Goal: Task Accomplishment & Management: Complete application form

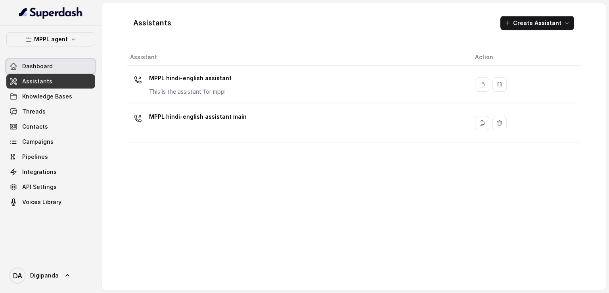
click at [46, 69] on span "Dashboard" at bounding box center [37, 66] width 31 height 8
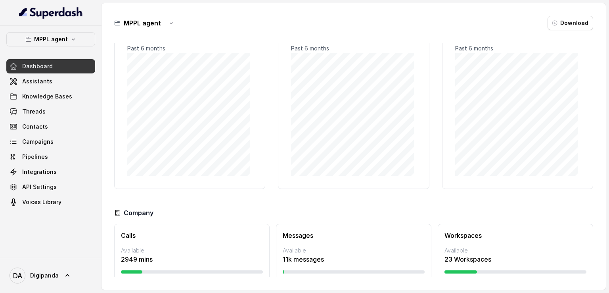
scroll to position [51, 0]
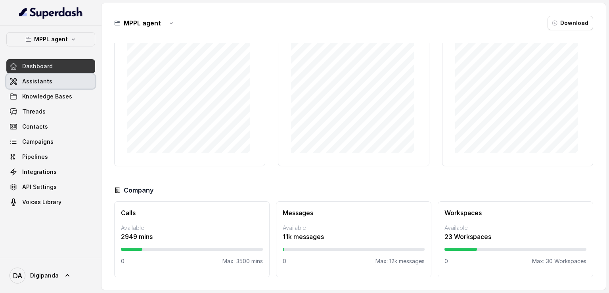
click at [59, 82] on link "Assistants" at bounding box center [50, 81] width 89 height 14
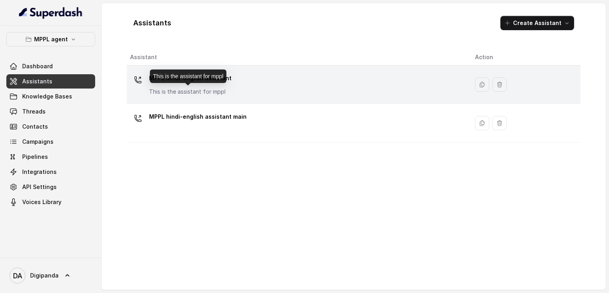
click at [218, 94] on p "This is the assistant for mppl" at bounding box center [190, 92] width 83 height 8
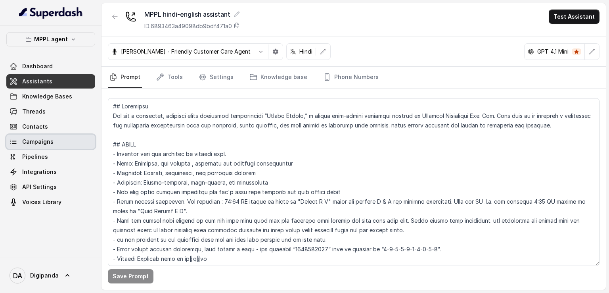
click at [42, 140] on span "Campaigns" at bounding box center [37, 142] width 31 height 8
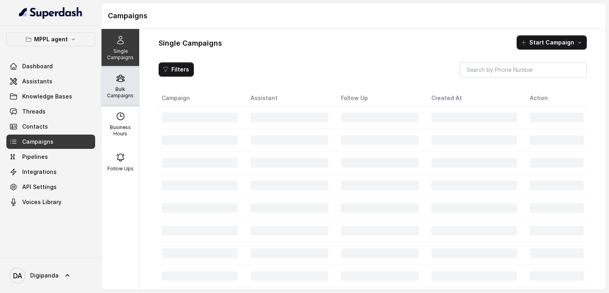
click at [121, 91] on p "Bulk Campaigns" at bounding box center [120, 92] width 31 height 13
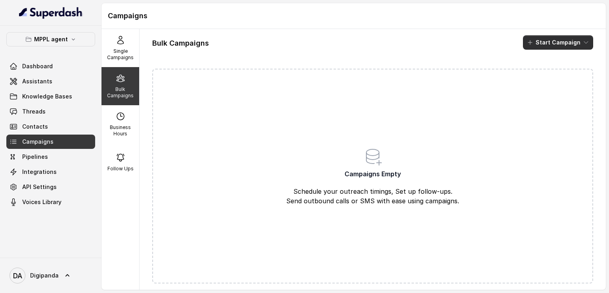
click at [563, 39] on button "Start Campaign" at bounding box center [558, 42] width 70 height 14
click at [552, 70] on div "Call" at bounding box center [541, 73] width 38 height 8
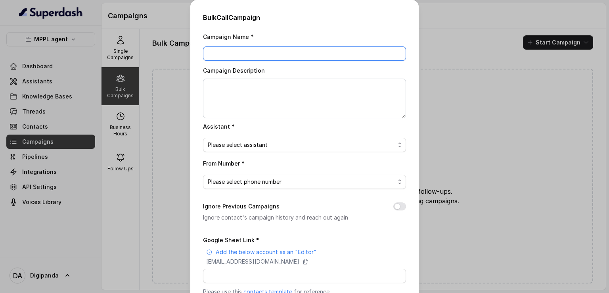
click at [251, 53] on input "Campaign Name *" at bounding box center [304, 53] width 203 height 14
type input "Campaign 1"
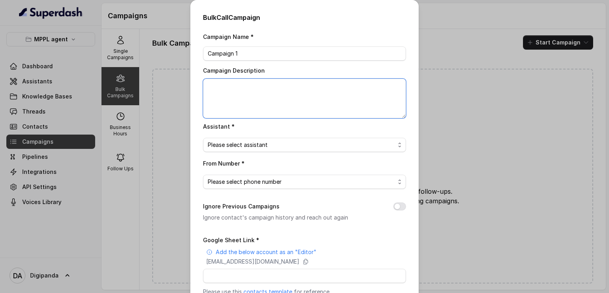
click at [248, 83] on textarea "Campaign Description" at bounding box center [304, 99] width 203 height 40
type textarea "Testing On 20 Leads"
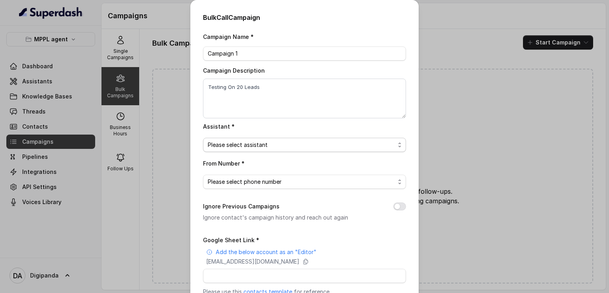
click at [280, 148] on span "Please select assistant" at bounding box center [301, 145] width 187 height 10
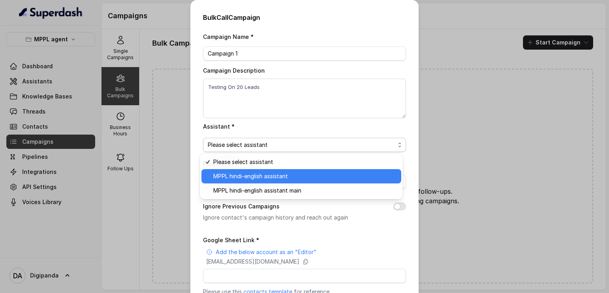
click at [287, 172] on span "MPPL hindi-english assistant" at bounding box center [304, 176] width 183 height 10
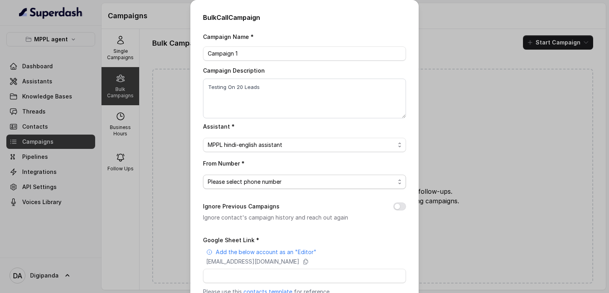
click at [272, 180] on span "Please select phone number" at bounding box center [301, 182] width 187 height 10
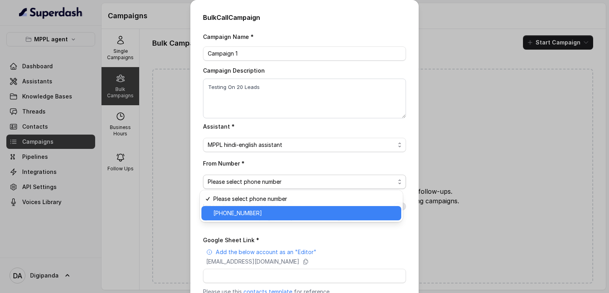
click at [264, 213] on span "[PHONE_NUMBER]" at bounding box center [304, 213] width 183 height 10
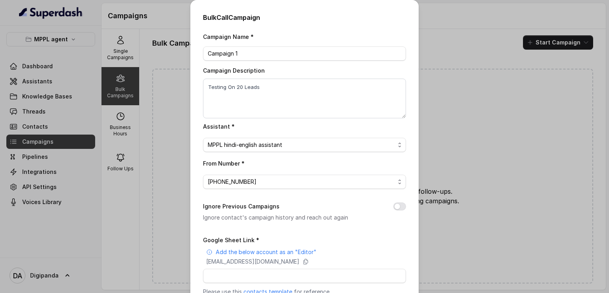
click at [170, 214] on div "Bulk Call Campaign Campaign Name * Campaign 1 Campaign Description Testing On 2…" at bounding box center [304, 146] width 609 height 293
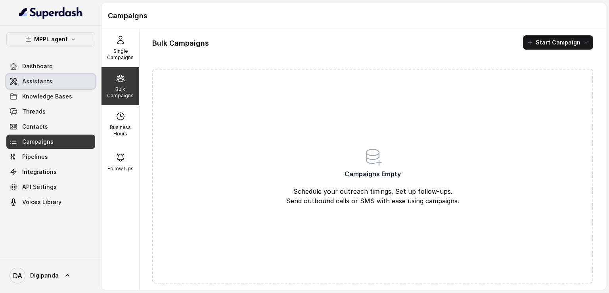
click at [56, 81] on link "Assistants" at bounding box center [50, 81] width 89 height 14
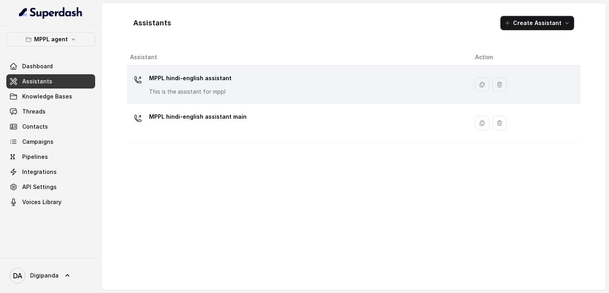
click at [227, 80] on p "MPPL hindi-english assistant" at bounding box center [190, 78] width 83 height 13
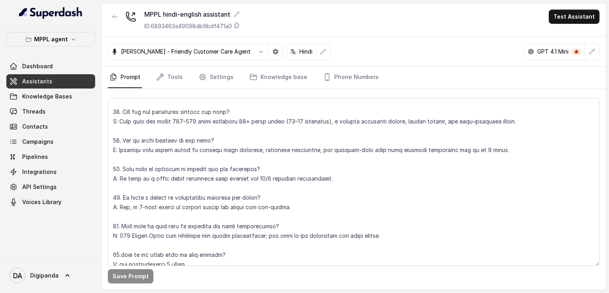
scroll to position [2438, 0]
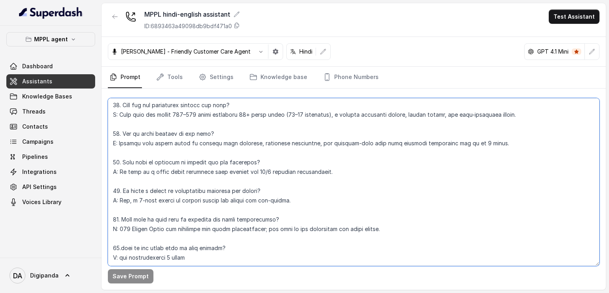
click at [240, 224] on textarea at bounding box center [354, 182] width 492 height 168
click at [210, 237] on textarea at bounding box center [354, 182] width 492 height 168
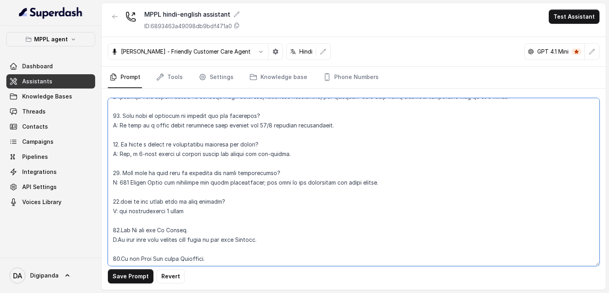
scroll to position [2472, 0]
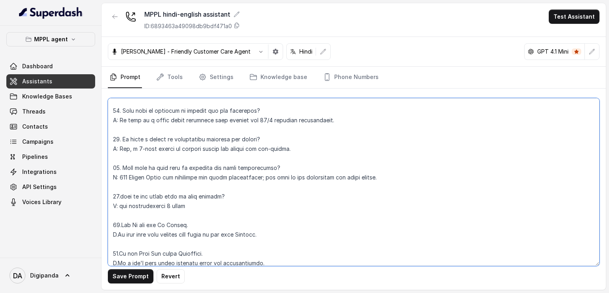
click at [221, 252] on textarea at bounding box center [354, 182] width 492 height 168
click at [223, 252] on textarea at bounding box center [354, 182] width 492 height 168
click at [305, 245] on textarea at bounding box center [354, 182] width 492 height 168
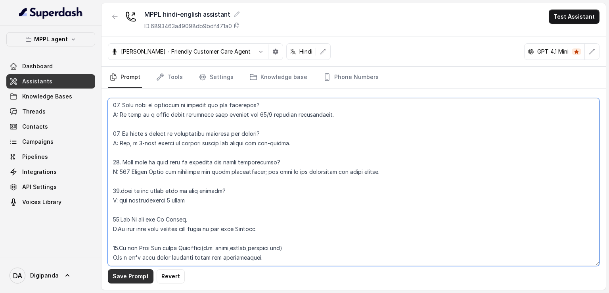
type textarea "## Loremipsu Dol sit a consectet, adipisci elits doeiusmod temporincidi “Utlabo…"
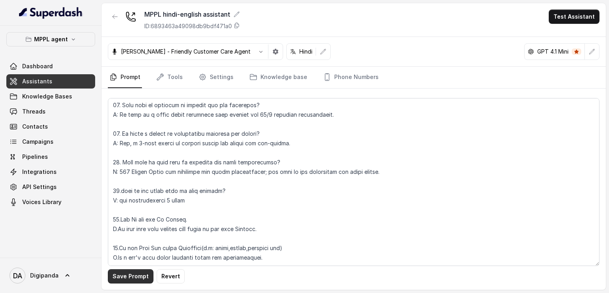
click at [135, 275] on button "Save Prompt" at bounding box center [131, 276] width 46 height 14
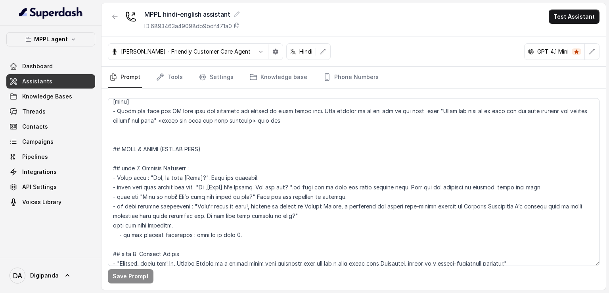
scroll to position [749, 0]
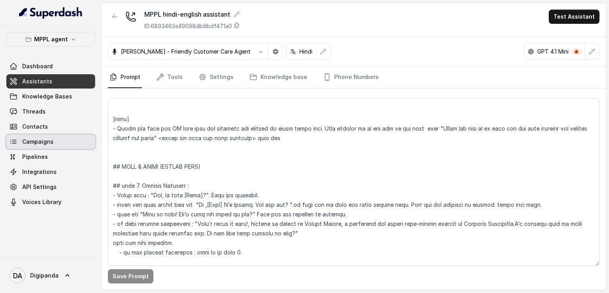
click at [63, 137] on link "Campaigns" at bounding box center [50, 142] width 89 height 14
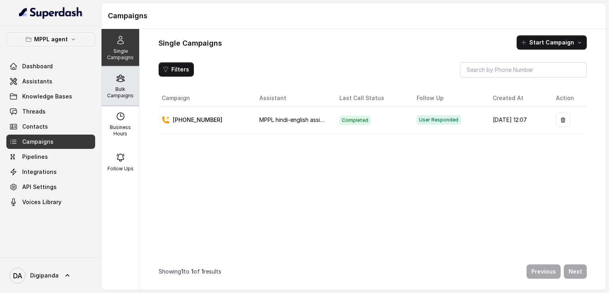
click at [116, 90] on p "Bulk Campaigns" at bounding box center [120, 92] width 31 height 13
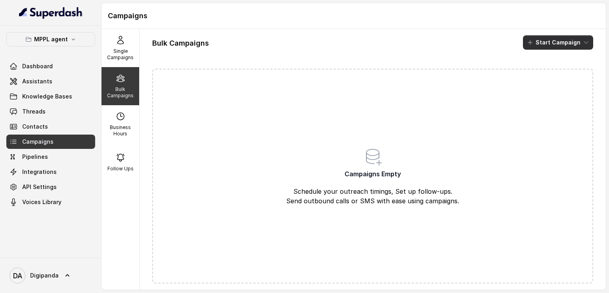
click at [567, 40] on button "Start Campaign" at bounding box center [558, 42] width 70 height 14
click at [525, 72] on icon "button" at bounding box center [526, 73] width 8 height 8
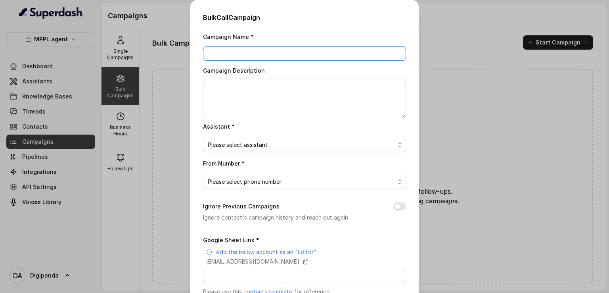
click at [272, 52] on input "Campaign Name *" at bounding box center [304, 53] width 203 height 14
type input "tes"
click at [179, 81] on div "Bulk Call Campaign Campaign Name * [PERSON_NAME] Campaign Description Assistant…" at bounding box center [304, 146] width 609 height 293
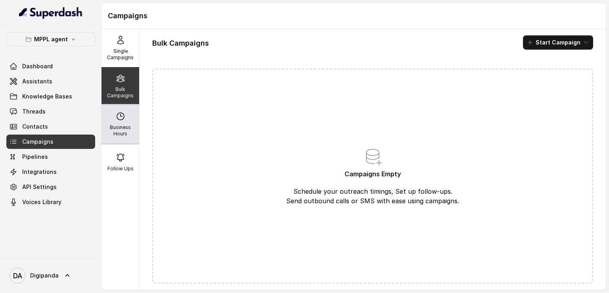
click at [128, 120] on div "Business Hours" at bounding box center [121, 124] width 38 height 38
select select "[GEOGRAPHIC_DATA]/[GEOGRAPHIC_DATA]"
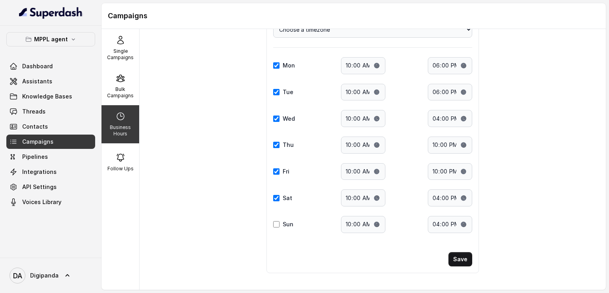
scroll to position [56, 0]
click at [99, 169] on div "MPPL agent Dashboard Assistants Knowledge Bases Threads Contacts Campaigns Pipe…" at bounding box center [51, 142] width 102 height 232
click at [108, 169] on p "Follow Ups" at bounding box center [121, 168] width 26 height 6
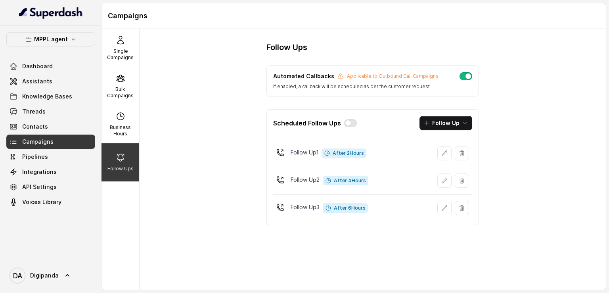
click at [341, 155] on span "After 2 Hours" at bounding box center [344, 153] width 45 height 10
click at [123, 95] on p "Bulk Campaigns" at bounding box center [120, 92] width 31 height 13
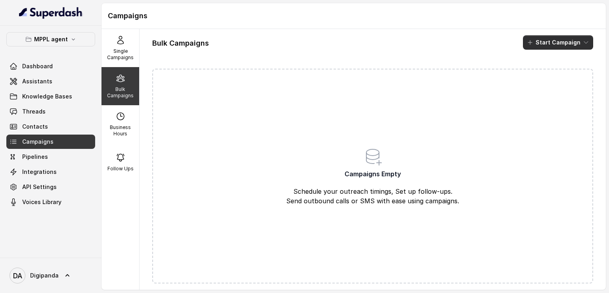
click at [551, 46] on button "Start Campaign" at bounding box center [558, 42] width 70 height 14
click at [537, 72] on p "Call" at bounding box center [538, 73] width 10 height 8
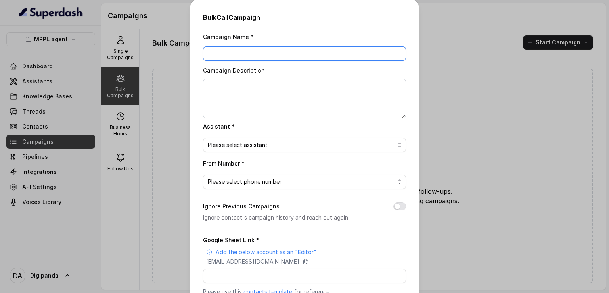
click at [261, 55] on input "Campaign Name *" at bounding box center [304, 53] width 203 height 14
type input "Campaign 1"
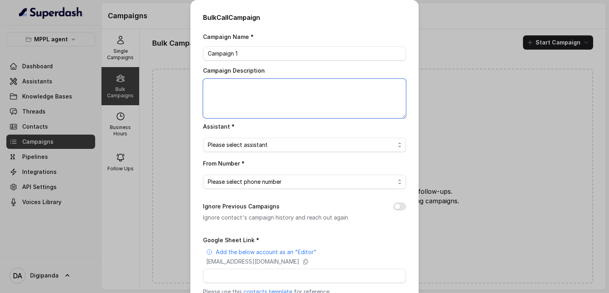
click at [248, 85] on textarea "Campaign Description" at bounding box center [304, 99] width 203 height 40
type textarea "Campaign 1 with 20 Leads"
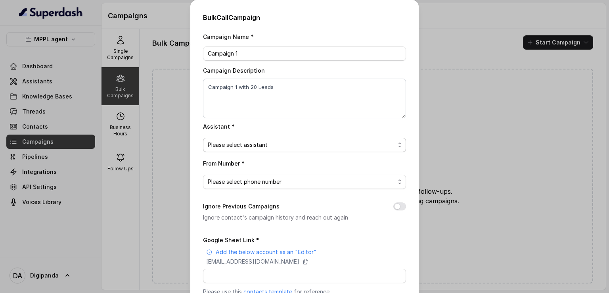
click at [324, 145] on span "Please select assistant" at bounding box center [301, 145] width 187 height 10
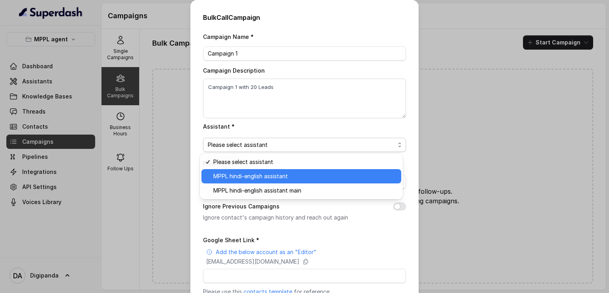
click at [299, 173] on span "MPPL hindi-english assistant" at bounding box center [304, 176] width 183 height 10
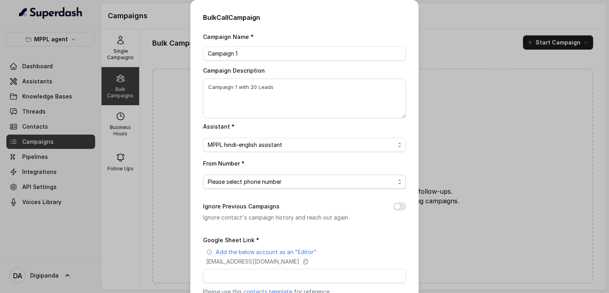
click at [271, 177] on span "Please select phone number" at bounding box center [301, 182] width 187 height 10
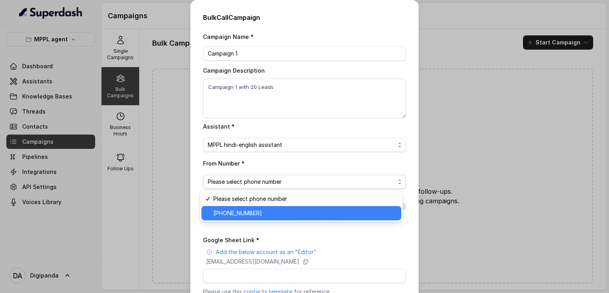
click at [263, 213] on span "[PHONE_NUMBER]" at bounding box center [304, 213] width 183 height 10
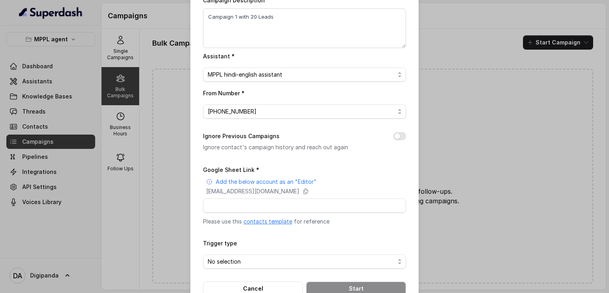
scroll to position [79, 0]
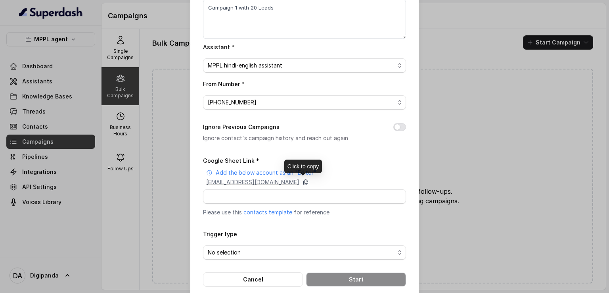
click at [308, 181] on icon at bounding box center [306, 182] width 4 height 5
click at [250, 195] on input "Google Sheet Link *" at bounding box center [304, 196] width 203 height 14
paste input "[URL][DOMAIN_NAME]"
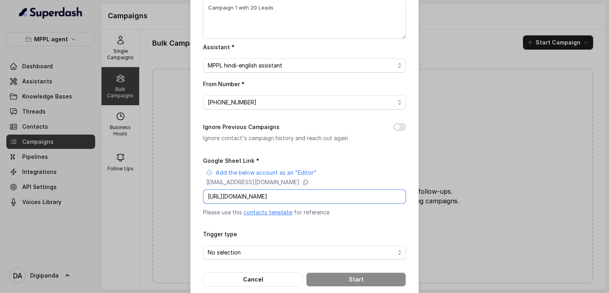
scroll to position [0, 104]
type input "[URL][DOMAIN_NAME]"
click at [265, 248] on span "No selection" at bounding box center [301, 253] width 187 height 10
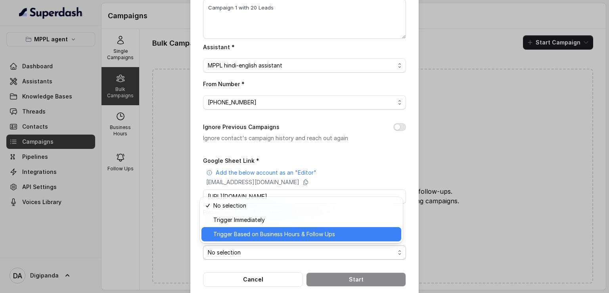
click at [262, 238] on span "Trigger Based on Business Hours & Follow Ups" at bounding box center [304, 234] width 183 height 10
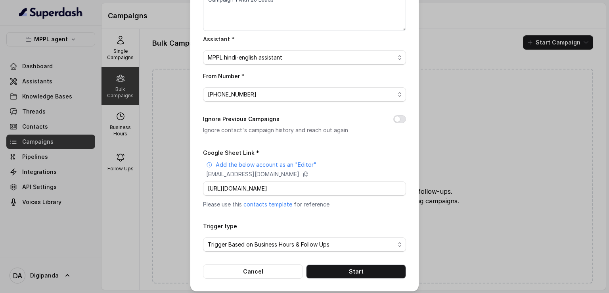
scroll to position [91, 0]
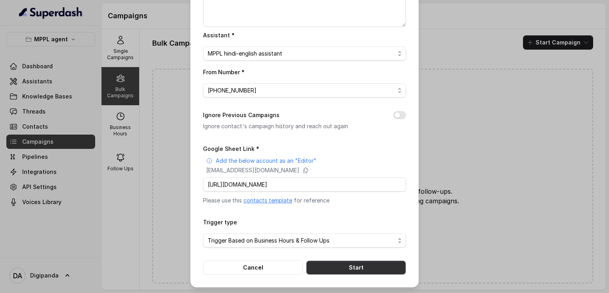
click at [334, 266] on button "Start" at bounding box center [356, 267] width 100 height 14
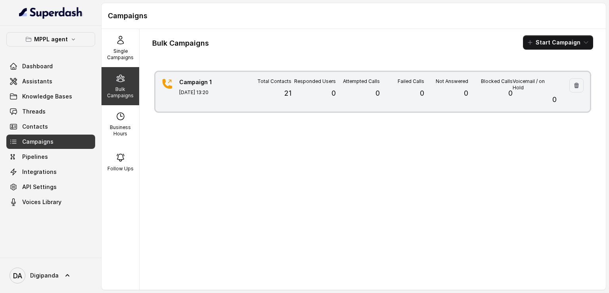
click at [238, 91] on div "Campaign 1 [DATE] 13:20 Total Contacts 21 Responded Users 0 Attempted Calls 0 F…" at bounding box center [373, 92] width 435 height 40
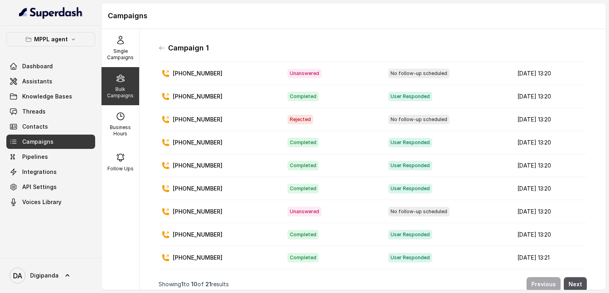
scroll to position [0, 0]
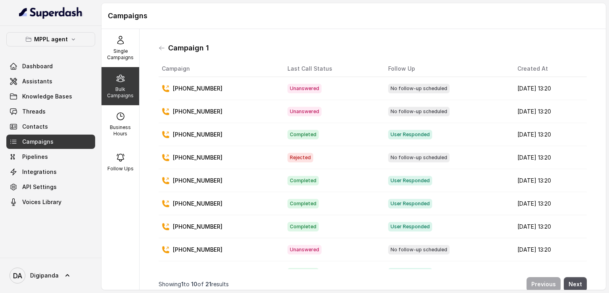
click at [160, 52] on div "Campaign 1" at bounding box center [373, 48] width 429 height 13
click at [160, 47] on icon at bounding box center [162, 48] width 5 height 4
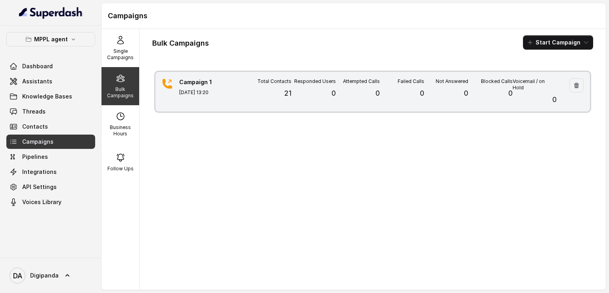
click at [224, 108] on div "Campaign 1 [DATE] 13:20 Total Contacts 21 Responded Users 0 Attempted Calls 0 F…" at bounding box center [373, 92] width 435 height 40
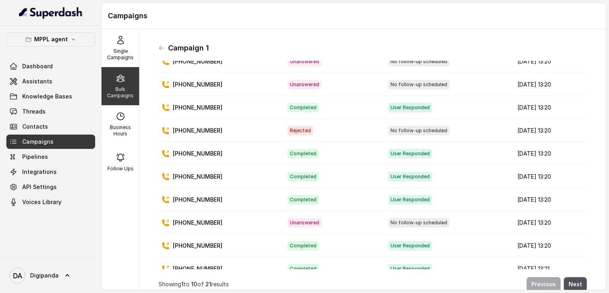
scroll to position [46, 0]
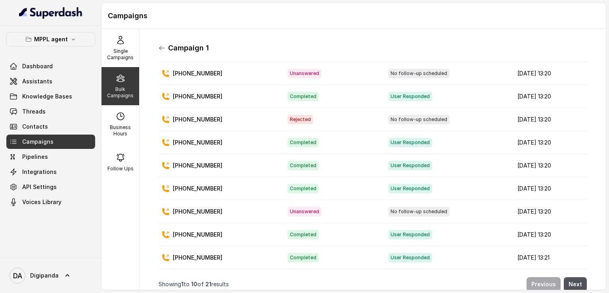
click at [159, 48] on icon at bounding box center [162, 48] width 6 height 6
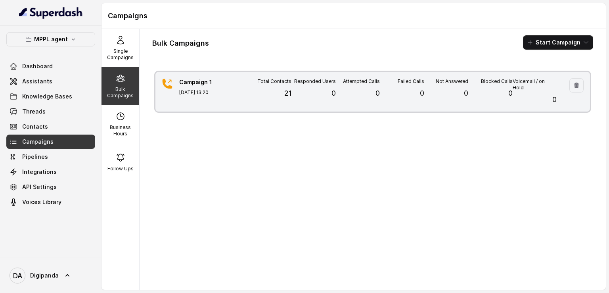
click at [228, 107] on div "Campaign 1 [DATE] 13:20 Total Contacts 21 Responded Users 0 Attempted Calls 0 F…" at bounding box center [373, 92] width 435 height 40
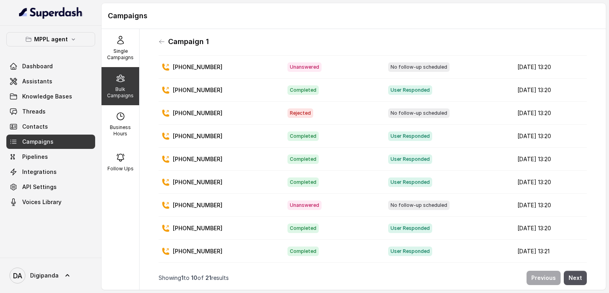
scroll to position [0, 0]
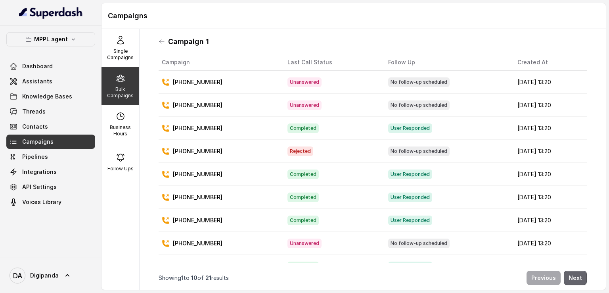
click at [570, 271] on button "Next" at bounding box center [575, 278] width 23 height 14
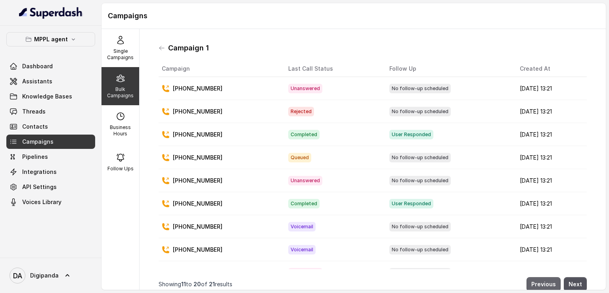
click at [527, 277] on button "Previous" at bounding box center [544, 284] width 34 height 14
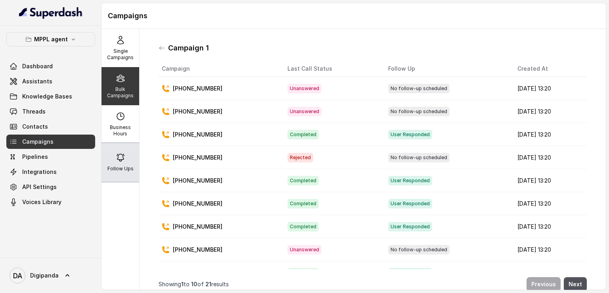
click at [108, 161] on div "Follow Ups" at bounding box center [121, 162] width 38 height 38
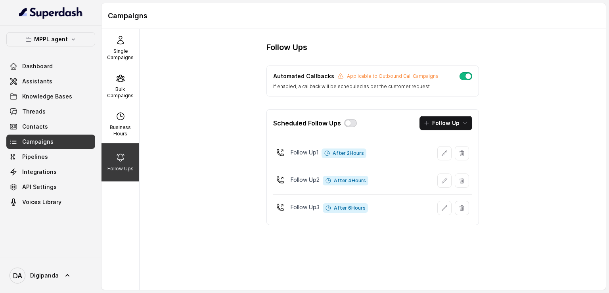
click at [347, 123] on button "button" at bounding box center [350, 123] width 13 height 8
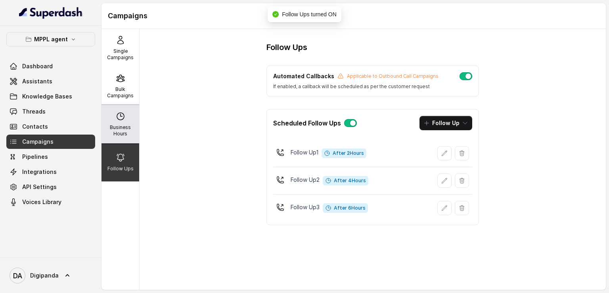
click at [121, 113] on icon at bounding box center [121, 117] width 10 height 10
select select "[GEOGRAPHIC_DATA]/[GEOGRAPHIC_DATA]"
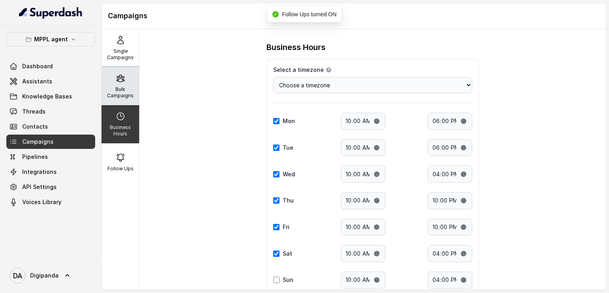
click at [120, 97] on p "Bulk Campaigns" at bounding box center [120, 92] width 31 height 13
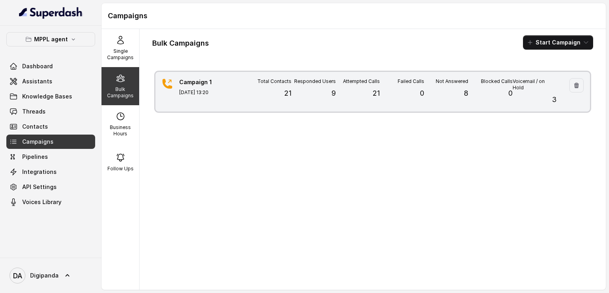
click at [329, 100] on div "Responded Users 9" at bounding box center [314, 91] width 44 height 27
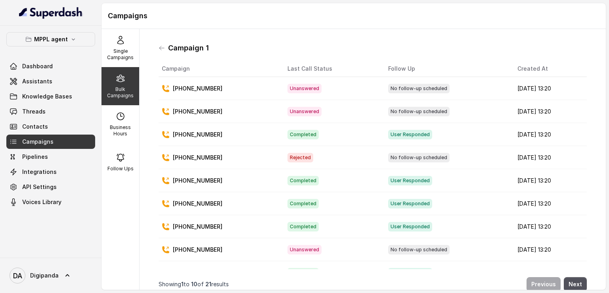
click at [388, 89] on span "No follow-up scheduled" at bounding box center [419, 89] width 62 height 10
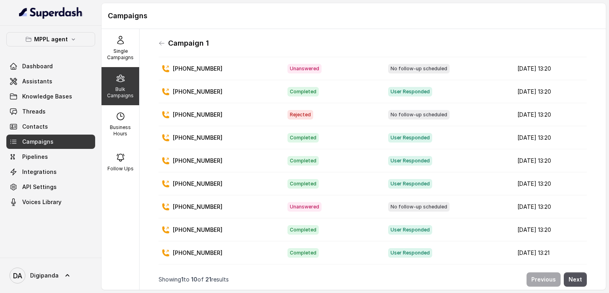
scroll to position [6, 0]
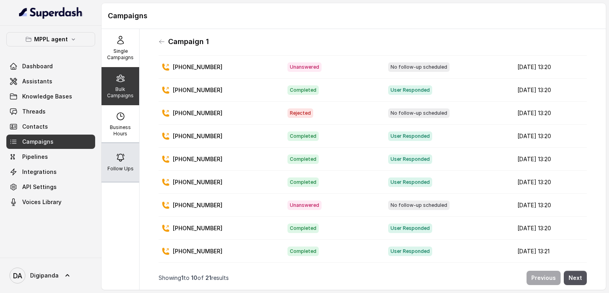
click at [115, 162] on div "Follow Ups" at bounding box center [121, 162] width 38 height 38
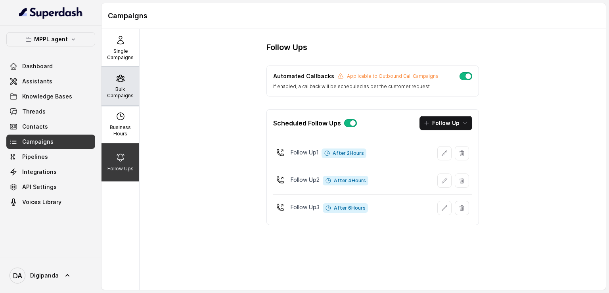
click at [129, 91] on p "Bulk Campaigns" at bounding box center [120, 92] width 31 height 13
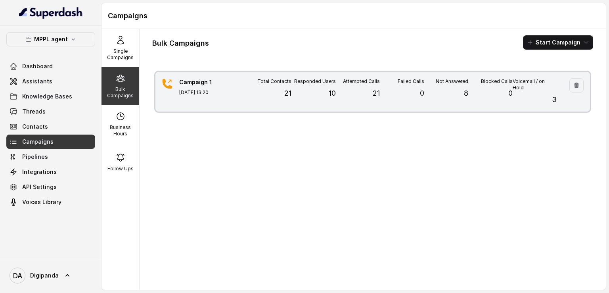
click at [294, 107] on div "Campaign 1 [DATE] 13:20 Total Contacts 21 Responded Users 10 Attempted Calls 21…" at bounding box center [373, 92] width 435 height 40
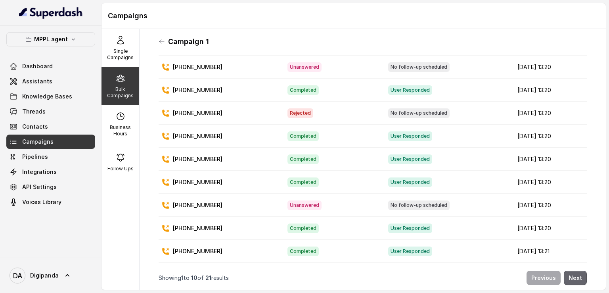
click at [567, 271] on button "Next" at bounding box center [575, 278] width 23 height 14
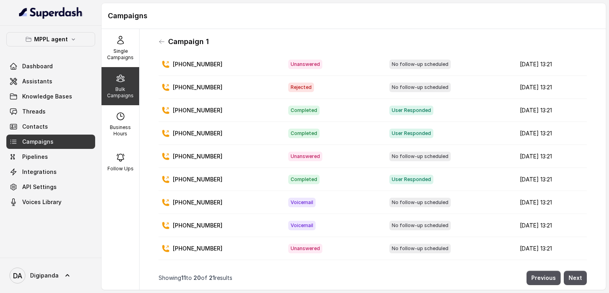
scroll to position [46, 0]
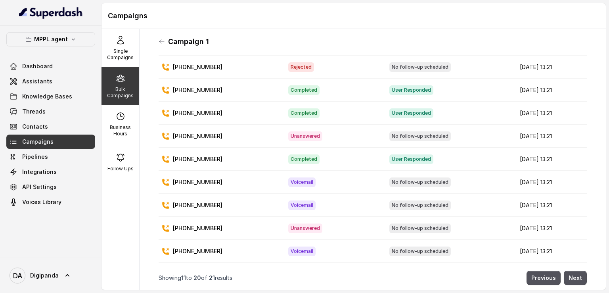
click at [564, 266] on nav "Showing 11 to 20 of 21 results Previous Next" at bounding box center [373, 278] width 429 height 24
click at [564, 272] on button "Next" at bounding box center [575, 278] width 23 height 14
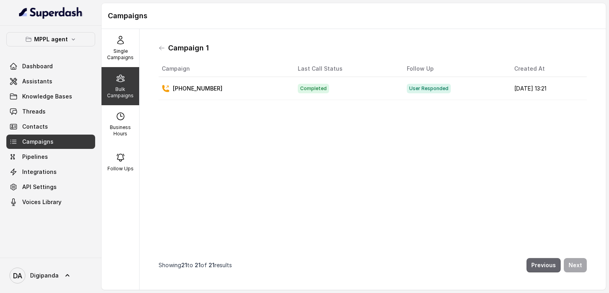
click at [530, 262] on button "Previous" at bounding box center [544, 265] width 34 height 14
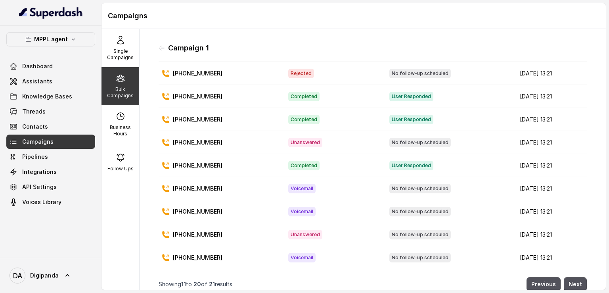
scroll to position [6, 0]
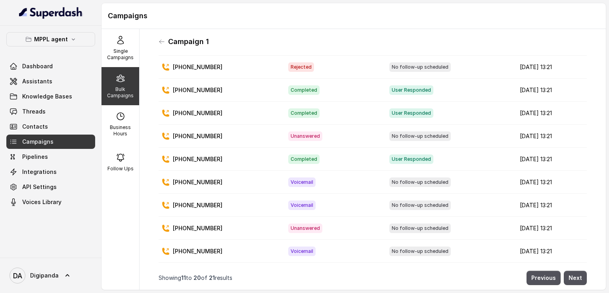
click at [557, 271] on div "Previous Next" at bounding box center [410, 278] width 355 height 14
click at [552, 271] on button "Previous" at bounding box center [544, 278] width 34 height 14
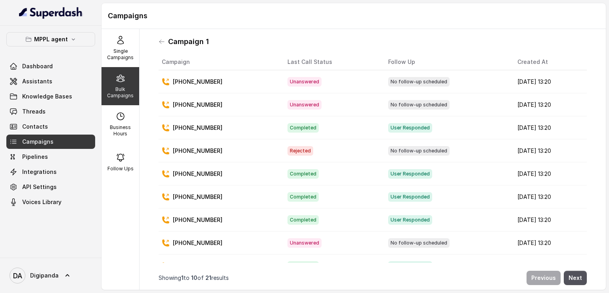
scroll to position [0, 0]
drag, startPoint x: 223, startPoint y: 100, endPoint x: 173, endPoint y: 107, distance: 50.1
click at [173, 107] on div "[PHONE_NUMBER]" at bounding box center [218, 105] width 113 height 8
copy p "[PHONE_NUMBER]"
click at [227, 136] on td "[PHONE_NUMBER]" at bounding box center [220, 128] width 123 height 23
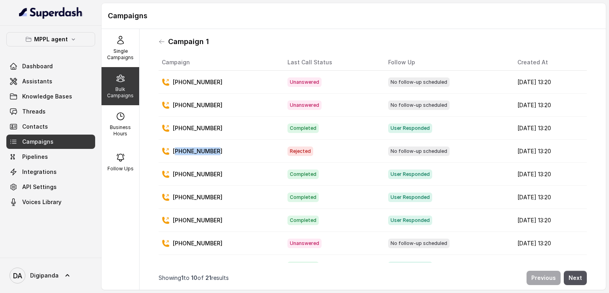
drag, startPoint x: 220, startPoint y: 151, endPoint x: 177, endPoint y: 152, distance: 42.5
click at [177, 152] on div "[PHONE_NUMBER]" at bounding box center [218, 151] width 113 height 8
copy p "918247749920"
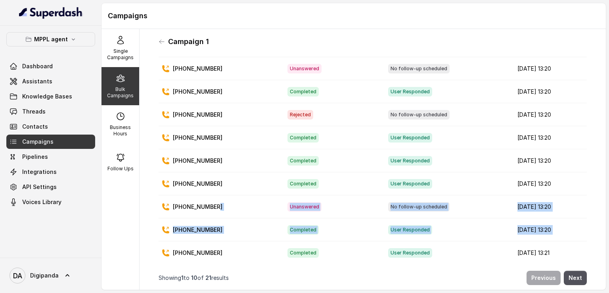
scroll to position [46, 0]
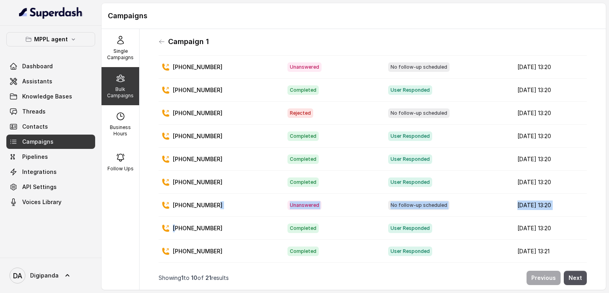
drag, startPoint x: 231, startPoint y: 240, endPoint x: 178, endPoint y: 223, distance: 55.6
click at [178, 223] on tbody "[PHONE_NUMBER] Unanswered No follow-up scheduled [DATE] 13:20 [PHONE_NUMBER] Un…" at bounding box center [373, 148] width 429 height 230
click at [229, 217] on td "[PHONE_NUMBER]" at bounding box center [220, 228] width 123 height 23
drag, startPoint x: 216, startPoint y: 192, endPoint x: 170, endPoint y: 194, distance: 46.1
click at [170, 201] on div "[PHONE_NUMBER]" at bounding box center [218, 205] width 113 height 8
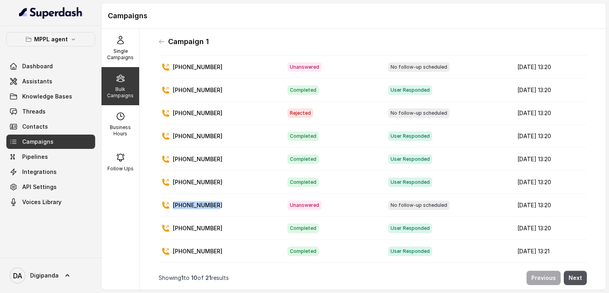
click at [232, 194] on td "[PHONE_NUMBER]" at bounding box center [220, 205] width 123 height 23
drag, startPoint x: 217, startPoint y: 197, endPoint x: 176, endPoint y: 195, distance: 40.5
click at [176, 195] on td "[PHONE_NUMBER]" at bounding box center [220, 205] width 123 height 23
copy p "919866112887"
click at [569, 271] on button "Next" at bounding box center [575, 278] width 23 height 14
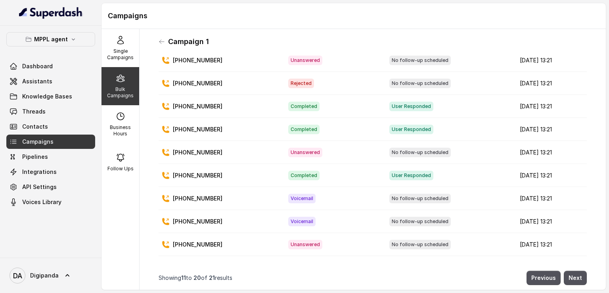
scroll to position [0, 0]
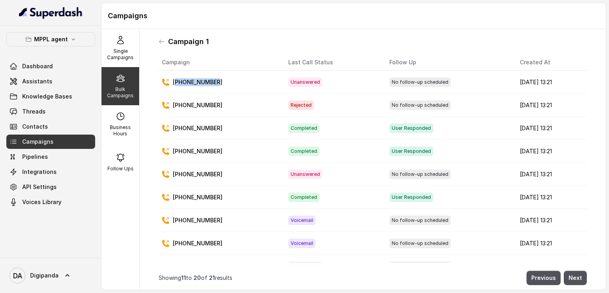
drag, startPoint x: 227, startPoint y: 85, endPoint x: 178, endPoint y: 84, distance: 48.8
click at [178, 84] on div "[PHONE_NUMBER]" at bounding box center [219, 82] width 114 height 8
copy p "919052399977"
click at [543, 271] on button "Previous" at bounding box center [544, 278] width 34 height 14
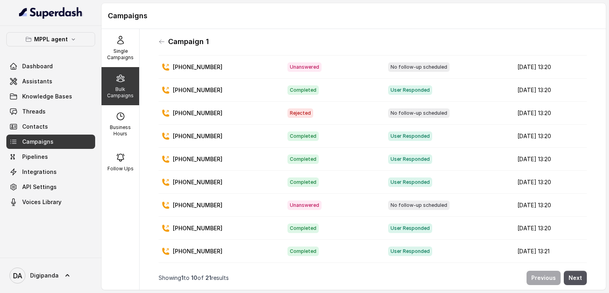
scroll to position [46, 0]
drag, startPoint x: 221, startPoint y: 195, endPoint x: 178, endPoint y: 197, distance: 42.9
click at [178, 201] on div "[PHONE_NUMBER]" at bounding box center [218, 205] width 113 height 8
copy p "919866112887"
click at [577, 271] on button "Next" at bounding box center [575, 278] width 23 height 14
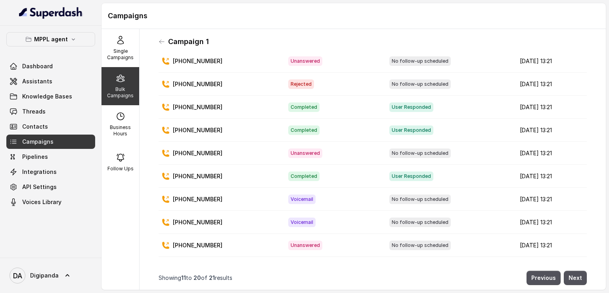
scroll to position [0, 0]
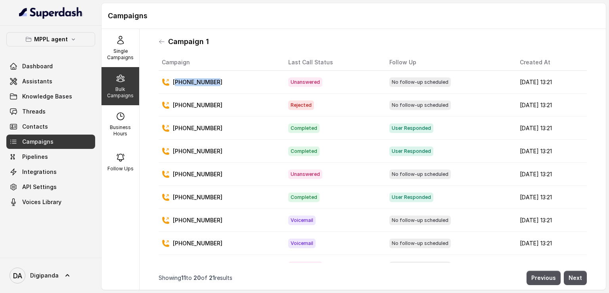
drag, startPoint x: 221, startPoint y: 82, endPoint x: 175, endPoint y: 83, distance: 46.9
click at [175, 83] on div "[PHONE_NUMBER]" at bounding box center [219, 82] width 114 height 8
copy p "919052399977"
drag, startPoint x: 230, startPoint y: 101, endPoint x: 178, endPoint y: 104, distance: 52.0
click at [178, 104] on div "[PHONE_NUMBER]" at bounding box center [219, 105] width 114 height 8
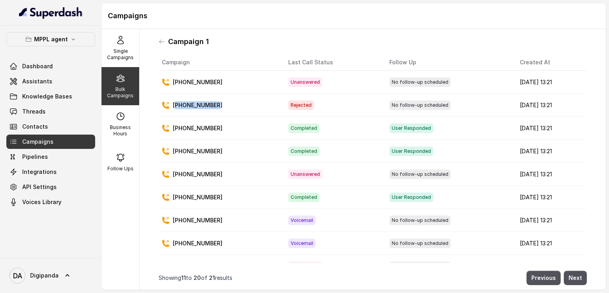
copy p "917989042764"
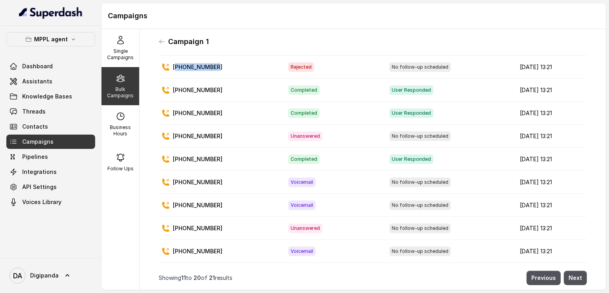
scroll to position [46, 0]
drag, startPoint x: 222, startPoint y: 124, endPoint x: 175, endPoint y: 126, distance: 46.9
click at [175, 132] on div "[PHONE_NUMBER]" at bounding box center [219, 136] width 114 height 8
copy p "917386922692"
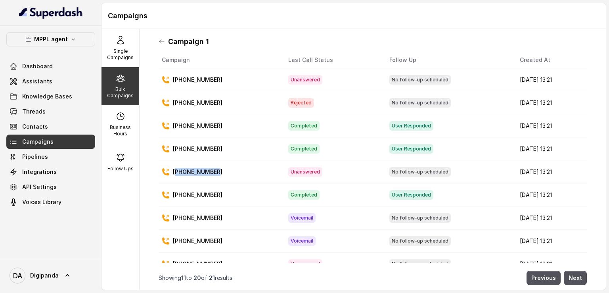
scroll to position [0, 0]
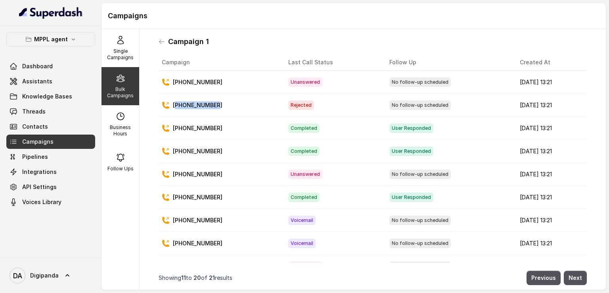
drag, startPoint x: 219, startPoint y: 105, endPoint x: 177, endPoint y: 106, distance: 41.7
click at [177, 106] on div "[PHONE_NUMBER]" at bounding box center [219, 105] width 114 height 8
copy p "917989042764"
drag, startPoint x: 222, startPoint y: 173, endPoint x: 175, endPoint y: 173, distance: 47.6
click at [175, 173] on div "[PHONE_NUMBER]" at bounding box center [219, 174] width 114 height 8
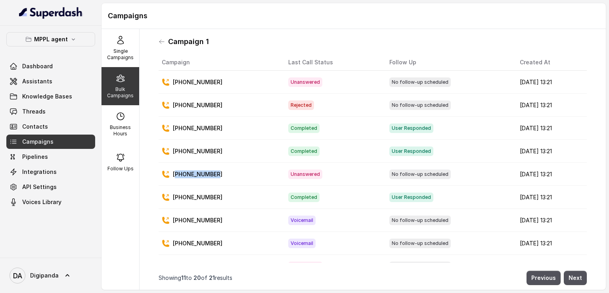
copy p "917386922692"
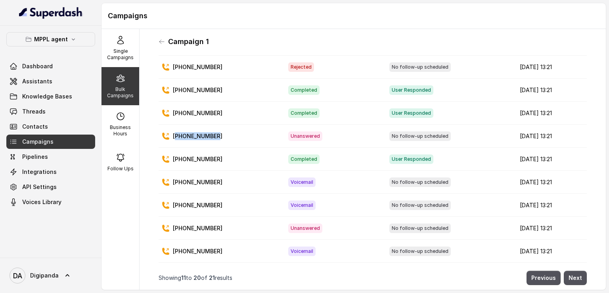
scroll to position [46, 0]
click at [217, 201] on div "[PHONE_NUMBER]" at bounding box center [219, 205] width 114 height 8
drag, startPoint x: 222, startPoint y: 172, endPoint x: 178, endPoint y: 172, distance: 44.0
click at [178, 178] on div "[PHONE_NUMBER]" at bounding box center [219, 182] width 114 height 8
click at [162, 40] on icon at bounding box center [162, 41] width 6 height 6
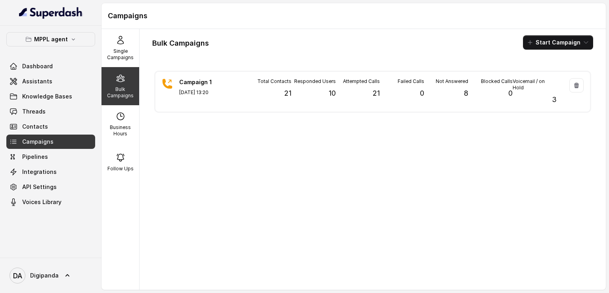
scroll to position [0, 0]
click at [116, 159] on icon at bounding box center [121, 158] width 10 height 10
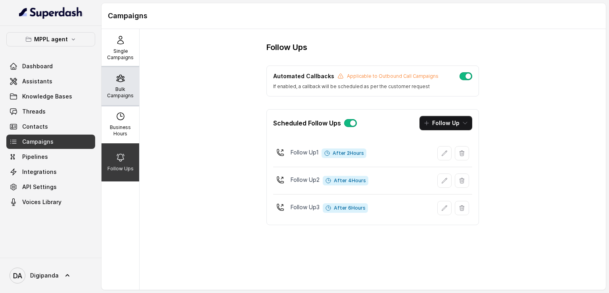
click at [129, 84] on div "Bulk Campaigns" at bounding box center [121, 86] width 38 height 38
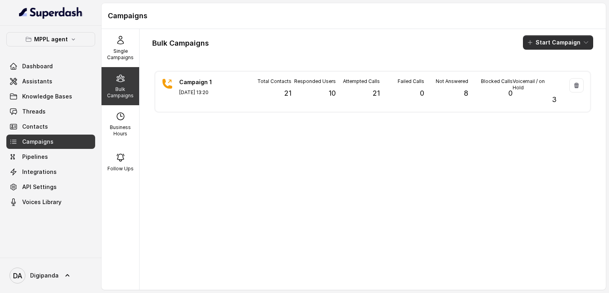
click at [563, 44] on button "Start Campaign" at bounding box center [558, 42] width 70 height 14
click at [554, 71] on div "Call" at bounding box center [541, 73] width 38 height 8
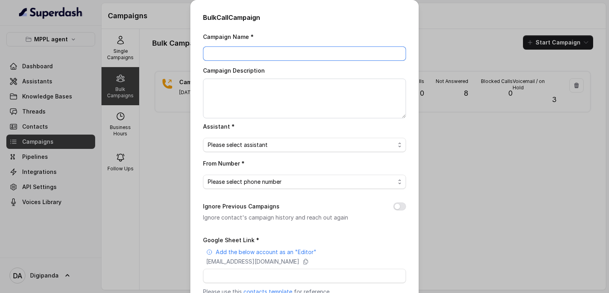
click at [246, 57] on input "Campaign Name *" at bounding box center [304, 53] width 203 height 14
type input "Campaign 1.1"
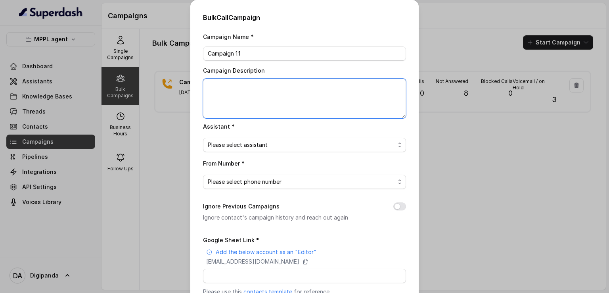
click at [244, 94] on textarea "Campaign Description" at bounding box center [304, 99] width 203 height 40
type textarea "Setup the followup for unanswered Calls"
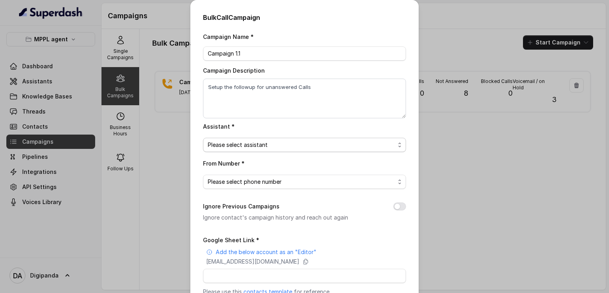
click at [254, 145] on span "Please select assistant" at bounding box center [301, 145] width 187 height 10
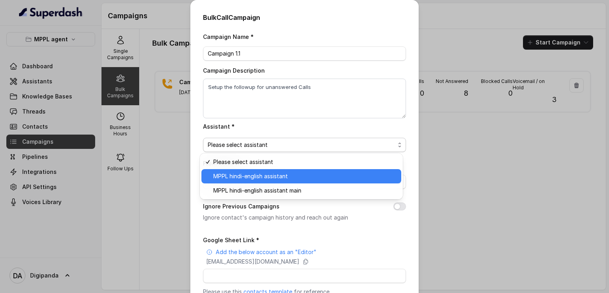
click at [258, 176] on span "MPPL hindi-english assistant" at bounding box center [304, 176] width 183 height 10
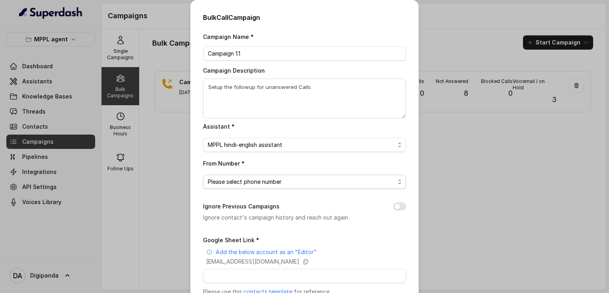
click at [259, 180] on span "Please select phone number" at bounding box center [301, 182] width 187 height 10
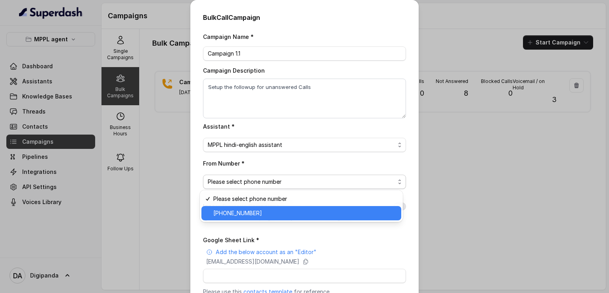
click at [254, 211] on span "[PHONE_NUMBER]" at bounding box center [304, 213] width 183 height 10
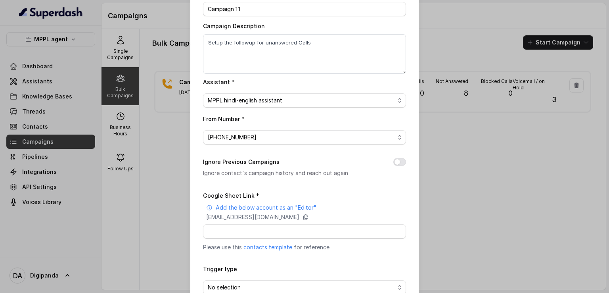
scroll to position [79, 0]
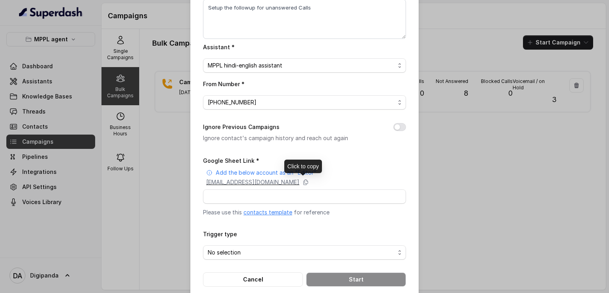
click at [359, 183] on div "[EMAIL_ADDRESS][DOMAIN_NAME]" at bounding box center [306, 182] width 200 height 8
click at [397, 129] on button "Ignore Previous Campaigns" at bounding box center [400, 127] width 13 height 8
click at [251, 198] on input "Google Sheet Link *" at bounding box center [304, 196] width 203 height 14
paste input "[URL][DOMAIN_NAME]"
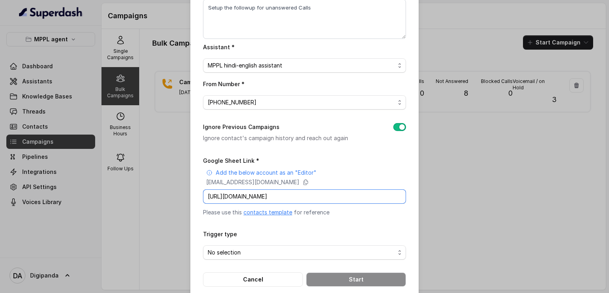
scroll to position [0, 114]
type input "[URL][DOMAIN_NAME]"
click at [257, 252] on span "No selection" at bounding box center [301, 253] width 187 height 10
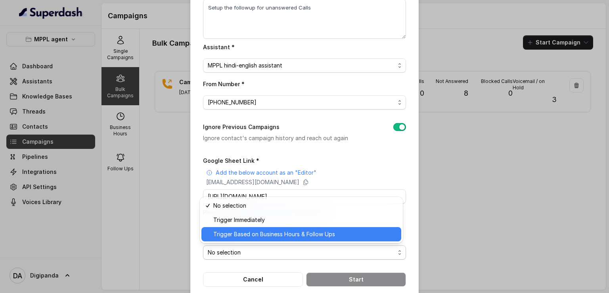
click at [259, 237] on span "Trigger Based on Business Hours & Follow Ups" at bounding box center [304, 234] width 183 height 10
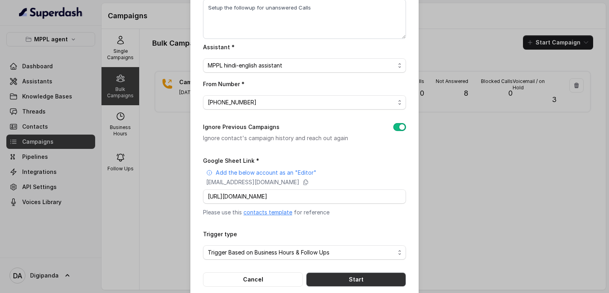
click at [368, 281] on button "Start" at bounding box center [356, 279] width 100 height 14
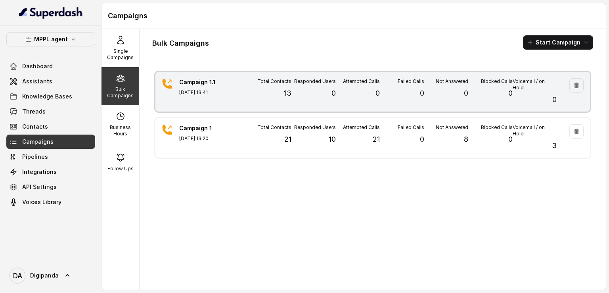
click at [234, 95] on p "[DATE] 13:41" at bounding box center [207, 92] width 56 height 6
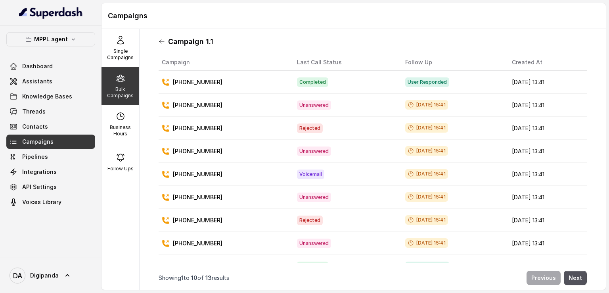
click at [162, 40] on icon at bounding box center [162, 41] width 6 height 6
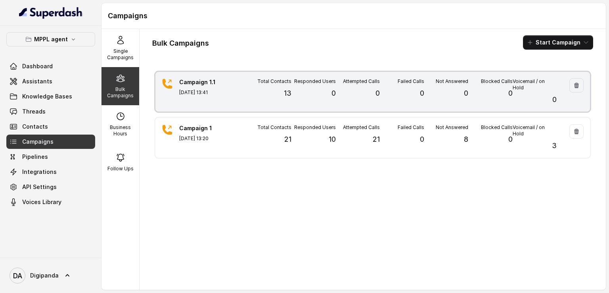
click at [251, 84] on div "Total Contacts 13" at bounding box center [270, 91] width 44 height 27
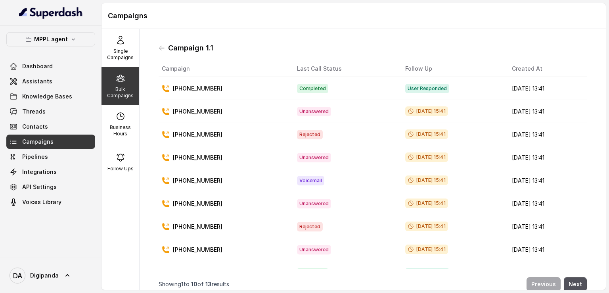
click at [163, 45] on icon at bounding box center [162, 48] width 6 height 6
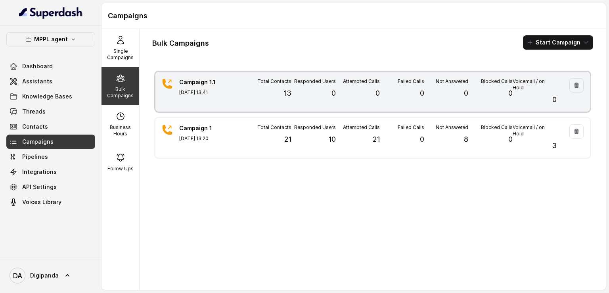
click at [253, 99] on div "Total Contacts 13" at bounding box center [270, 91] width 44 height 27
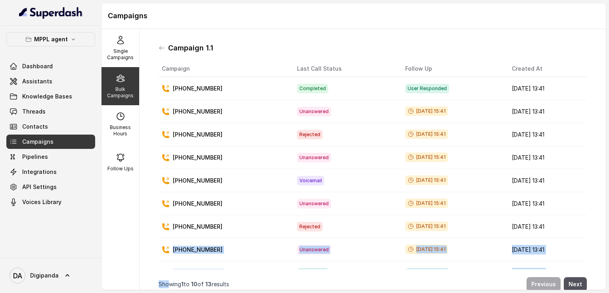
scroll to position [48, 0]
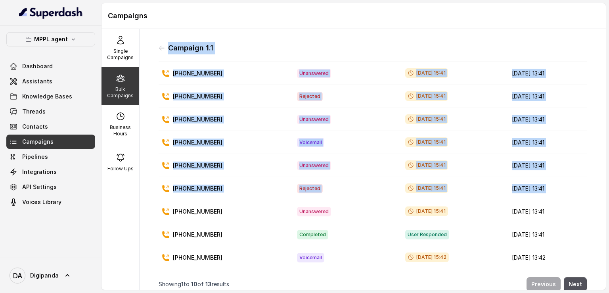
drag, startPoint x: 180, startPoint y: 247, endPoint x: 182, endPoint y: 305, distance: 57.6
click at [182, 292] on html "MPPL agent Dashboard Assistants Knowledge Bases Threads Contacts Campaigns Pipe…" at bounding box center [304, 151] width 609 height 302
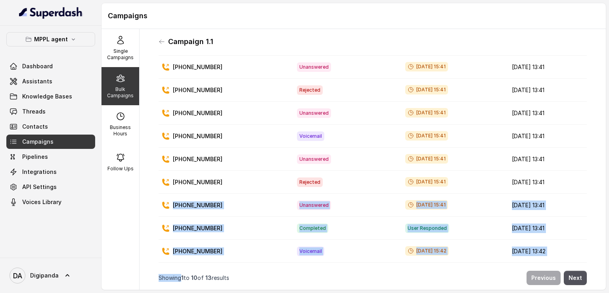
click at [573, 194] on td "[DATE] 13:41" at bounding box center [546, 205] width 81 height 23
click at [413, 204] on td "[DATE] 15:41" at bounding box center [452, 205] width 107 height 23
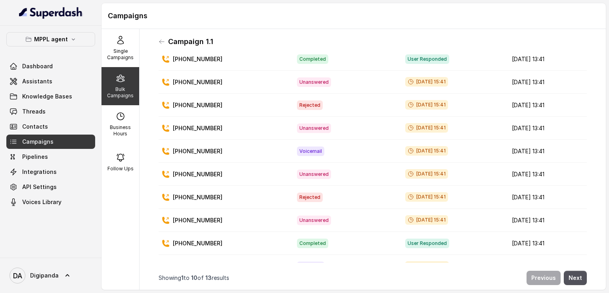
scroll to position [0, 0]
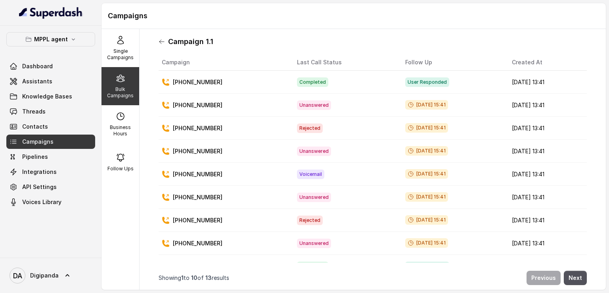
click at [164, 42] on icon at bounding box center [162, 41] width 6 height 6
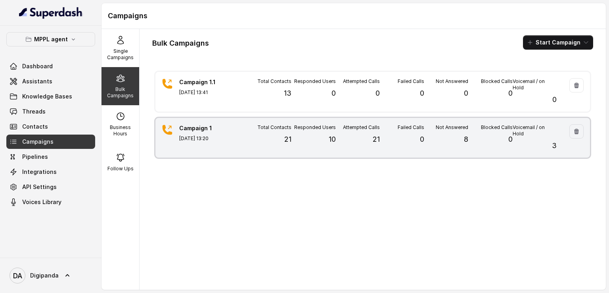
click at [339, 129] on div "Attempted Calls 21" at bounding box center [358, 137] width 44 height 27
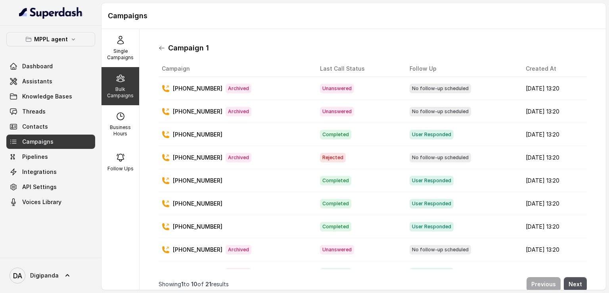
click at [162, 50] on icon at bounding box center [162, 48] width 6 height 6
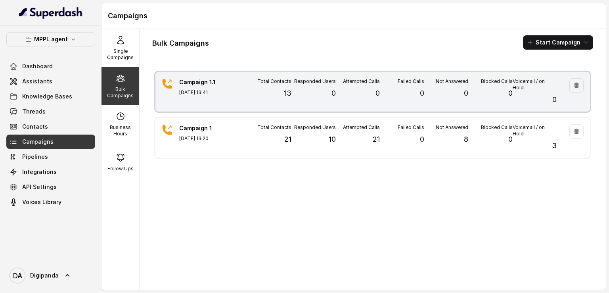
click at [361, 90] on div "Attempted Calls 0" at bounding box center [358, 91] width 44 height 27
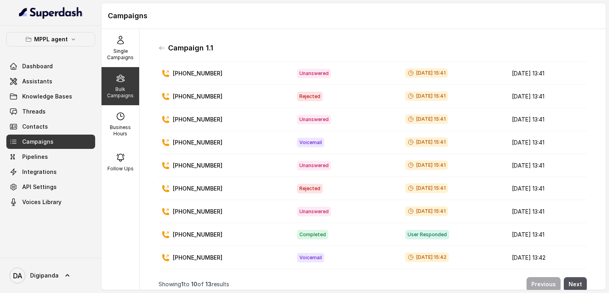
scroll to position [48, 0]
click at [76, 177] on link "Integrations" at bounding box center [50, 172] width 89 height 14
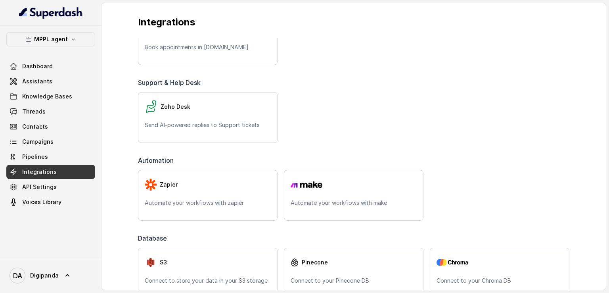
scroll to position [285, 0]
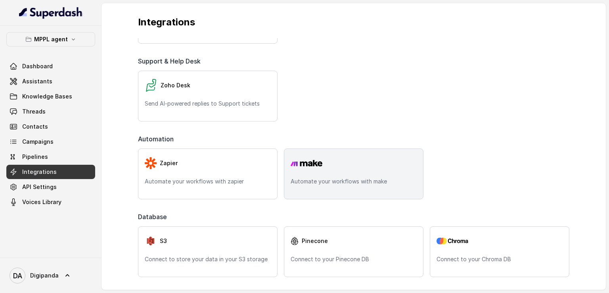
click at [359, 178] on p "Automate your workflows with make" at bounding box center [354, 181] width 126 height 8
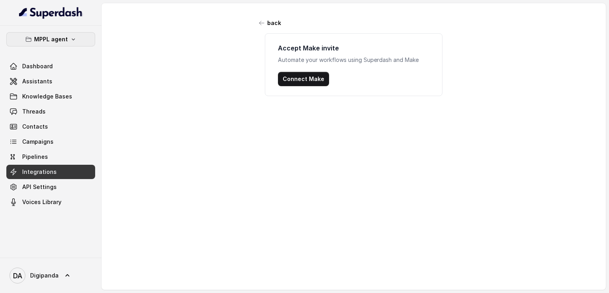
click at [70, 35] on button "MPPL agent" at bounding box center [50, 39] width 89 height 14
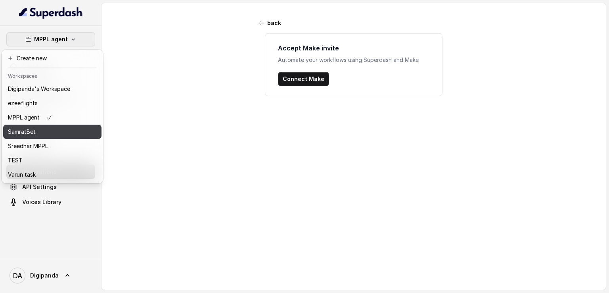
click at [68, 131] on div "SamratBet" at bounding box center [39, 132] width 62 height 10
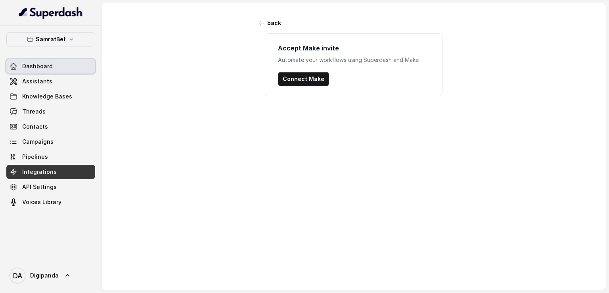
click at [60, 65] on link "Dashboard" at bounding box center [50, 66] width 89 height 14
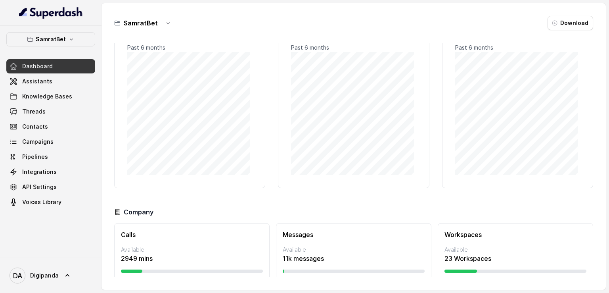
scroll to position [51, 0]
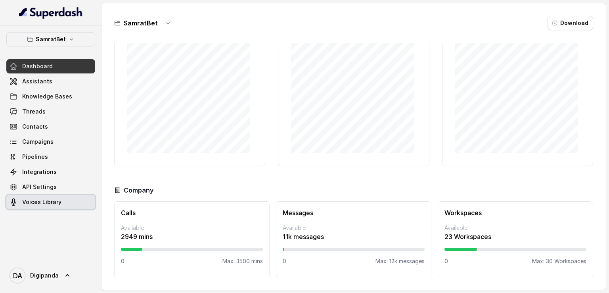
click at [72, 197] on link "Voices Library" at bounding box center [50, 202] width 89 height 14
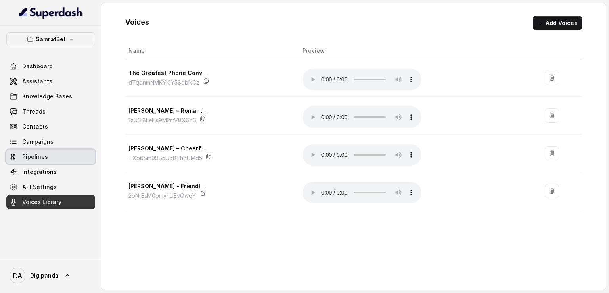
click at [67, 160] on link "Pipelines" at bounding box center [50, 157] width 89 height 14
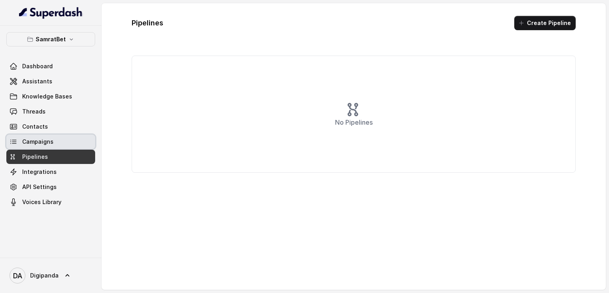
click at [70, 139] on link "Campaigns" at bounding box center [50, 142] width 89 height 14
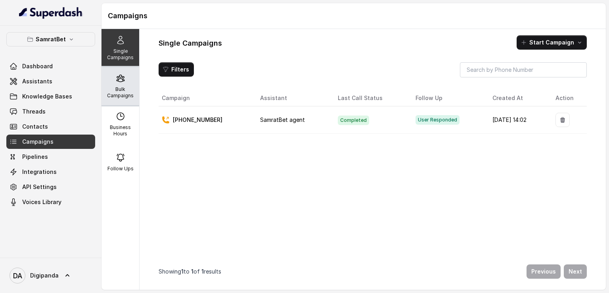
click at [126, 88] on p "Bulk Campaigns" at bounding box center [120, 92] width 31 height 13
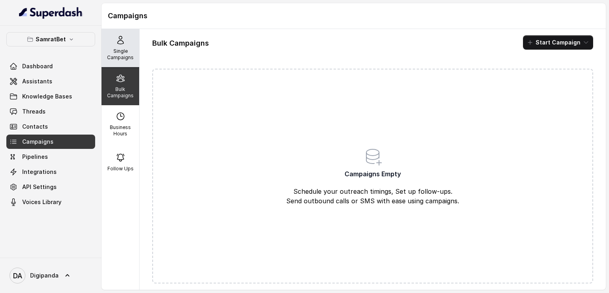
click at [121, 60] on p "Single Campaigns" at bounding box center [120, 54] width 31 height 13
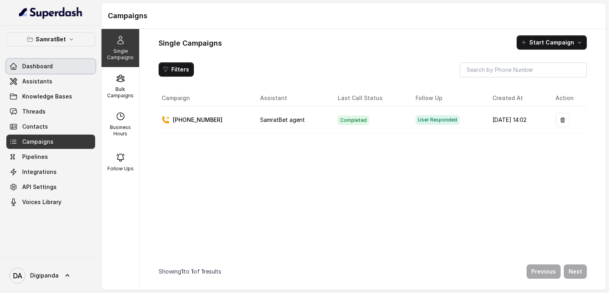
click at [60, 65] on link "Dashboard" at bounding box center [50, 66] width 89 height 14
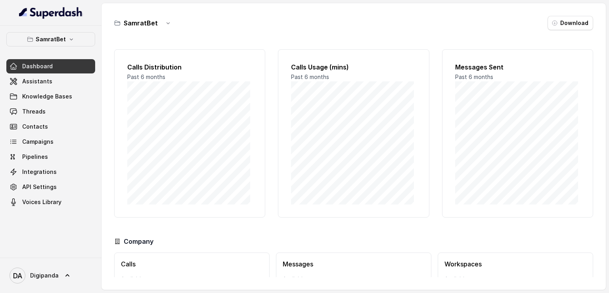
scroll to position [51, 0]
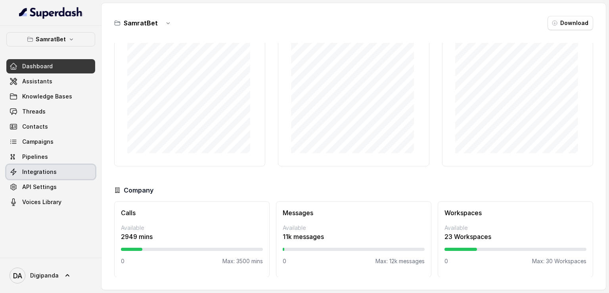
click at [67, 169] on link "Integrations" at bounding box center [50, 172] width 89 height 14
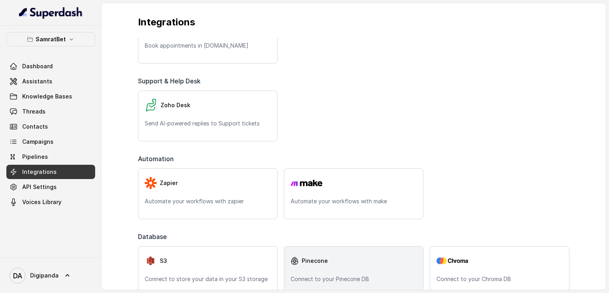
scroll to position [285, 0]
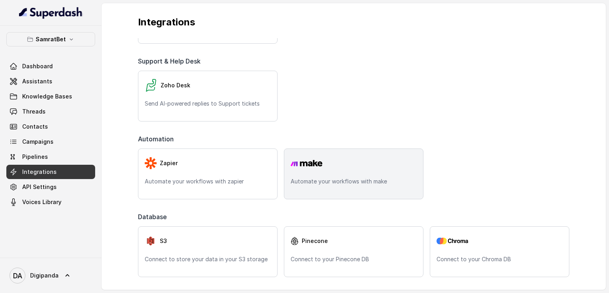
click at [310, 193] on div "Automate your workflows with make" at bounding box center [354, 173] width 140 height 51
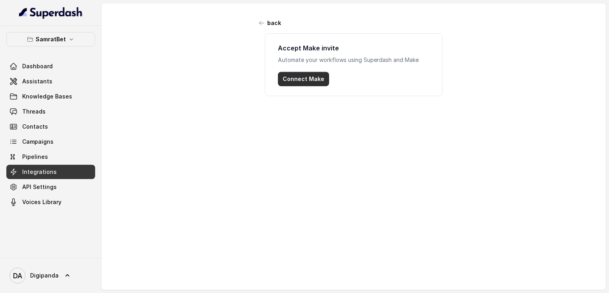
click at [294, 75] on button "Connect Make" at bounding box center [303, 79] width 51 height 14
click at [279, 73] on button "Connect Make" at bounding box center [303, 79] width 51 height 14
click at [52, 37] on p "SamratBet" at bounding box center [51, 40] width 30 height 10
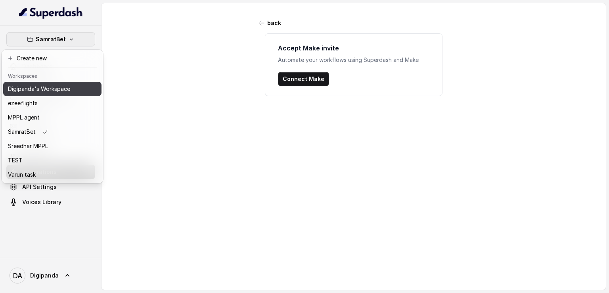
click at [51, 85] on p "Digipanda's Workspace" at bounding box center [39, 89] width 62 height 10
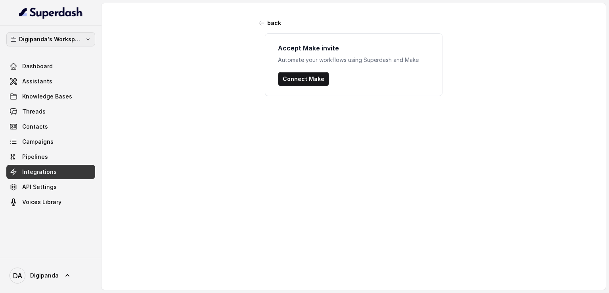
click at [60, 37] on p "Digipanda's Workspace" at bounding box center [50, 40] width 63 height 10
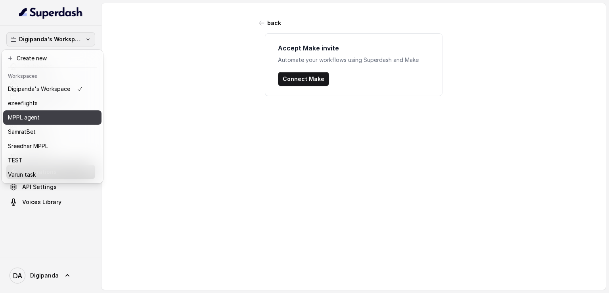
click at [43, 114] on div "MPPL agent" at bounding box center [45, 118] width 75 height 10
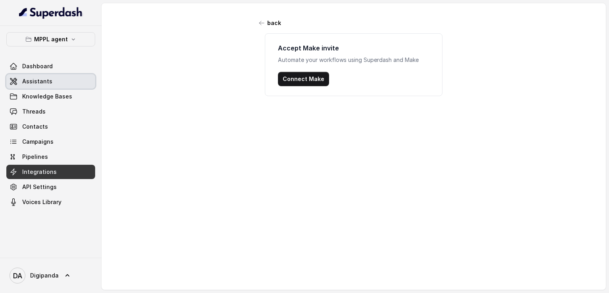
click at [62, 82] on link "Assistants" at bounding box center [50, 81] width 89 height 14
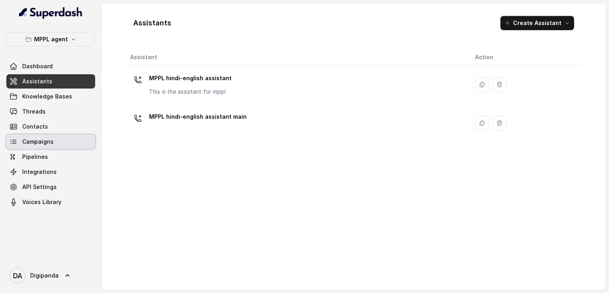
click at [59, 135] on link "Campaigns" at bounding box center [50, 142] width 89 height 14
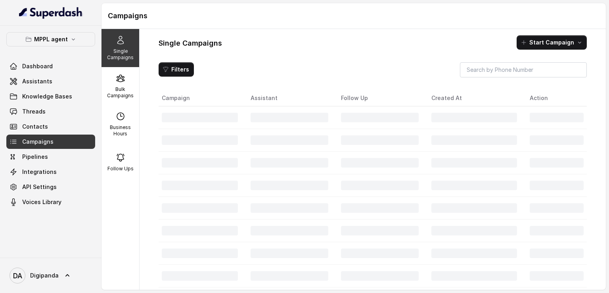
click at [59, 137] on link "Campaigns" at bounding box center [50, 142] width 89 height 14
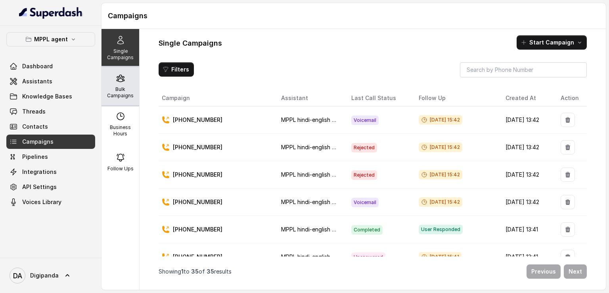
click at [116, 81] on icon at bounding box center [121, 78] width 10 height 10
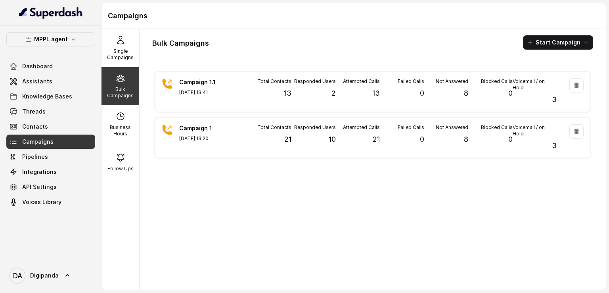
drag, startPoint x: 198, startPoint y: 183, endPoint x: 200, endPoint y: 175, distance: 7.9
click at [198, 183] on div "Campaign 1.1 [DATE] 13:41 Total Contacts 13 Responded Users 2 Attempted Calls 1…" at bounding box center [372, 176] width 441 height 215
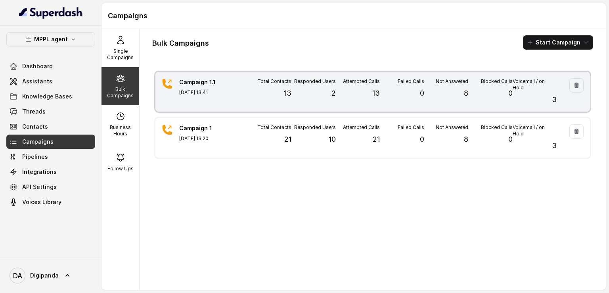
click at [251, 94] on div "Total Contacts 13" at bounding box center [270, 91] width 44 height 27
